Goal: Information Seeking & Learning: Learn about a topic

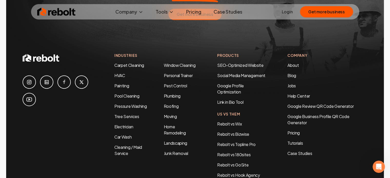
click at [200, 12] on link "Pricing" at bounding box center [193, 12] width 23 height 10
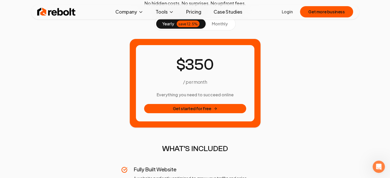
scroll to position [26, 0]
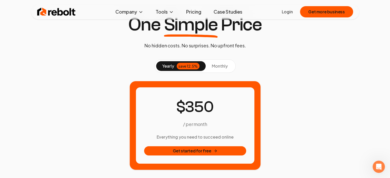
click at [213, 66] on span "monthly" at bounding box center [220, 65] width 16 height 5
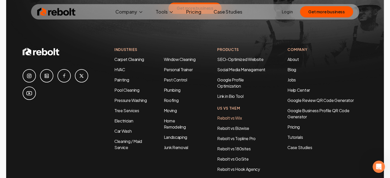
scroll to position [963, 0]
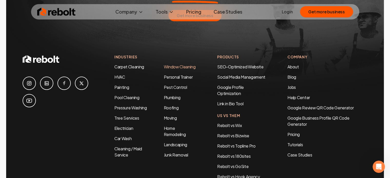
click at [171, 64] on link "Window Cleaning" at bounding box center [180, 66] width 32 height 5
